Goal: Obtain resource: Download file/media

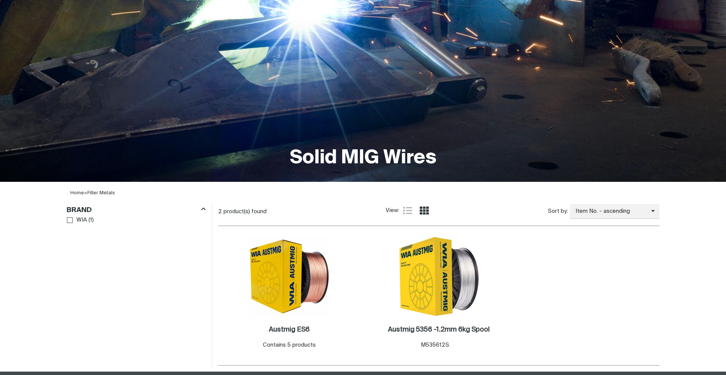
scroll to position [147, 0]
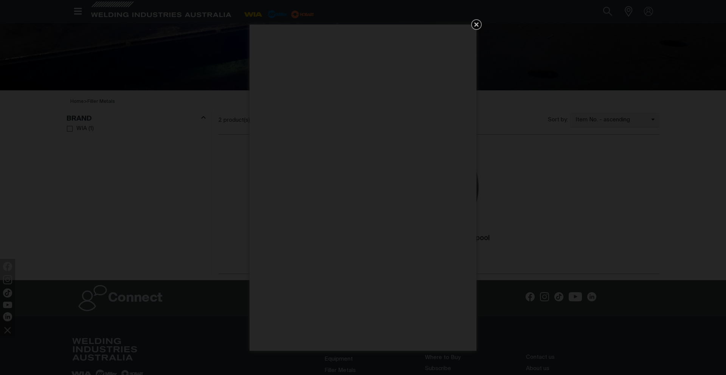
click at [472, 28] on icon "Get 5 WIA Welding Guides Free!" at bounding box center [476, 24] width 9 height 9
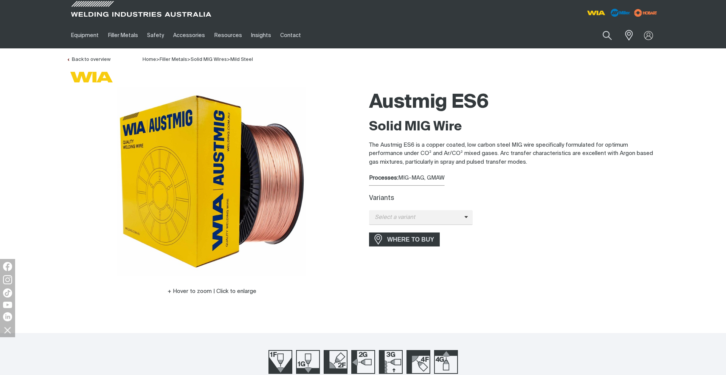
click at [595, 162] on p "The Austmig ES6 is a copper coated, low carbon steel MIG wire specifically form…" at bounding box center [514, 154] width 291 height 26
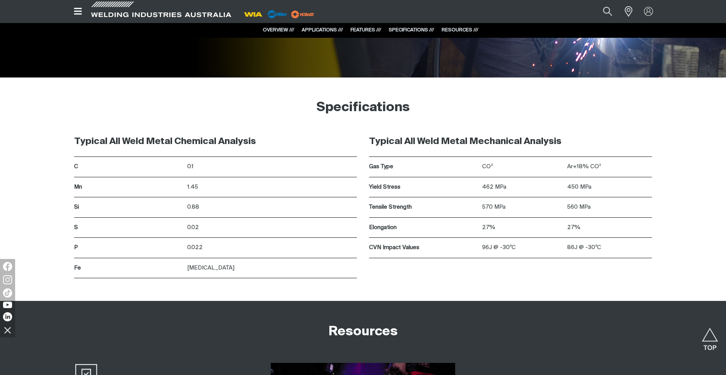
scroll to position [1066, 0]
